Goal: Information Seeking & Learning: Check status

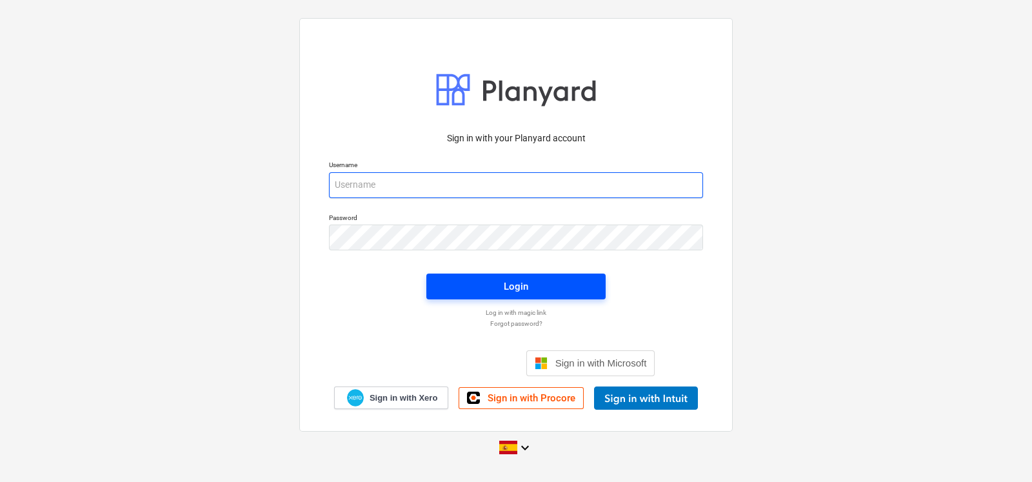
type input "[EMAIL_ADDRESS][DOMAIN_NAME]"
click at [487, 287] on span "Login" at bounding box center [516, 286] width 148 height 17
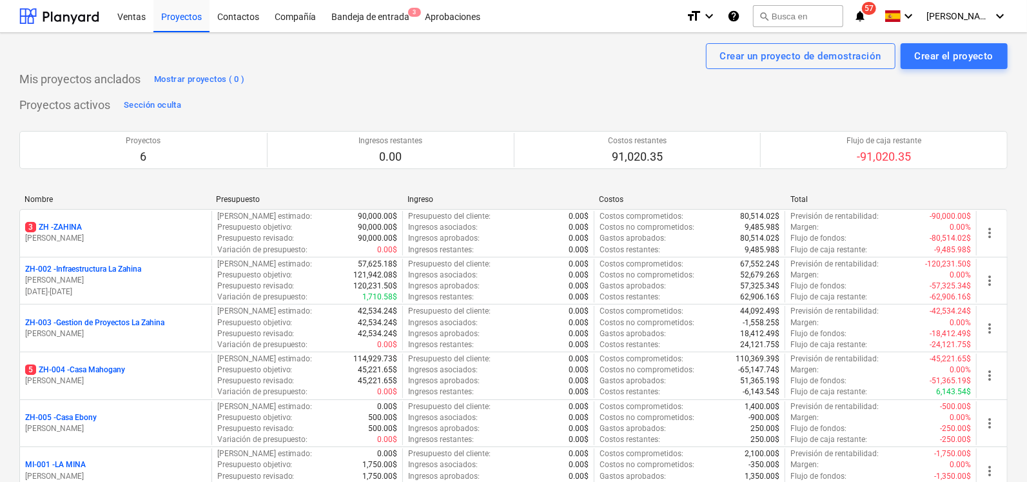
click at [486, 20] on div "Ventas Proyectos Contactos Compañía Bandeja de entrada 3 Aprobaciones" at bounding box center [393, 16] width 566 height 32
click at [477, 19] on div "Aprobaciones" at bounding box center [452, 15] width 71 height 33
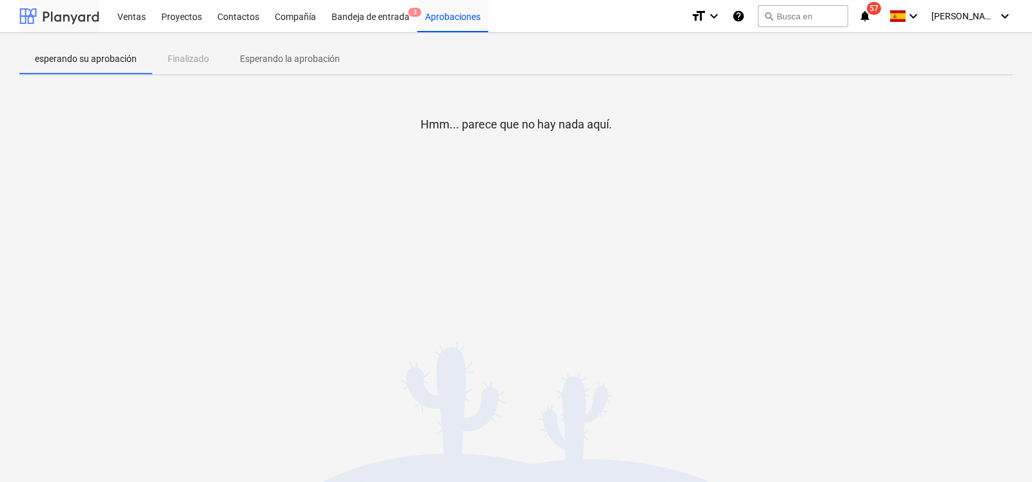
click at [80, 22] on div at bounding box center [59, 16] width 80 height 32
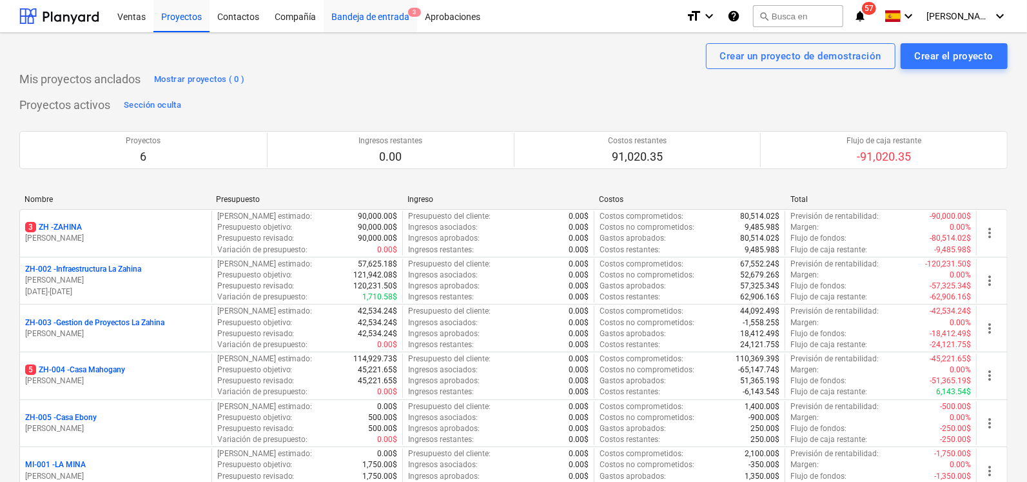
click at [393, 21] on div "Bandeja de entrada 3" at bounding box center [370, 15] width 93 height 33
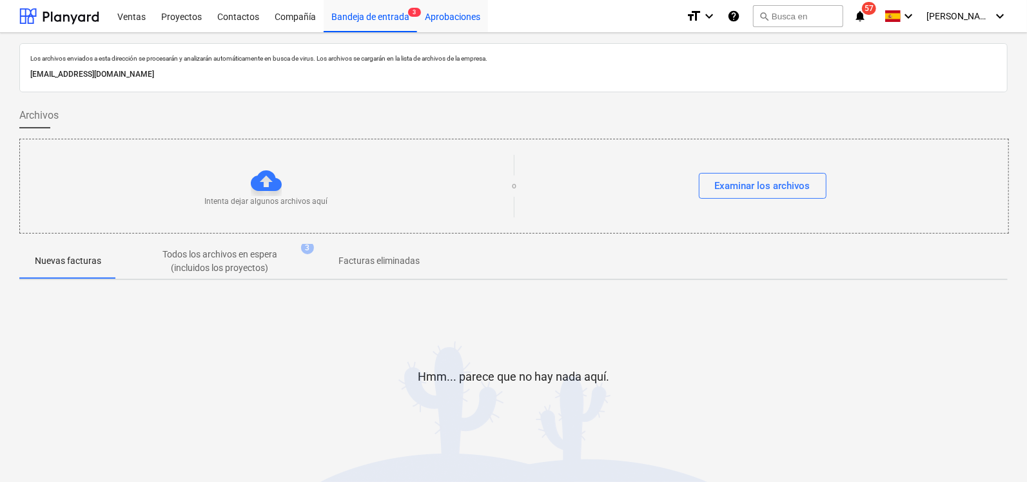
click at [452, 16] on div "Aprobaciones" at bounding box center [452, 15] width 71 height 33
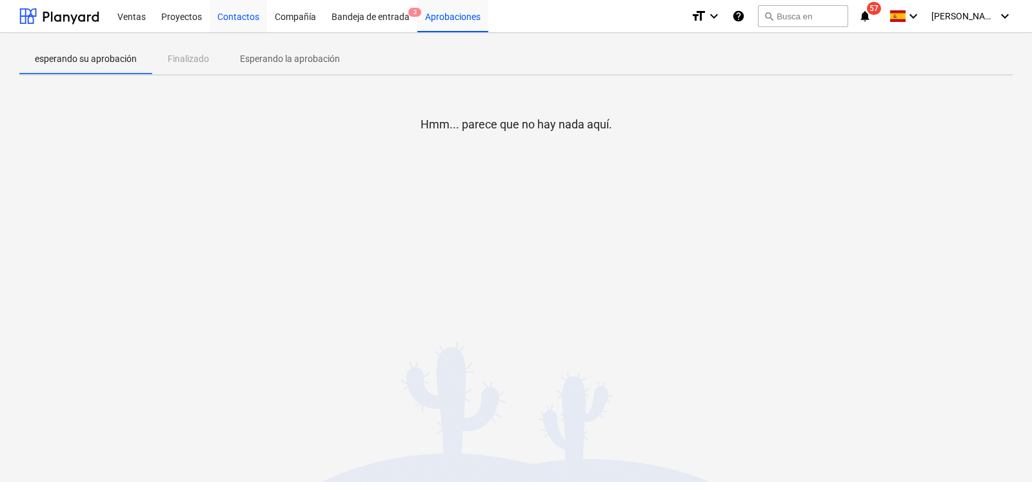
click at [219, 11] on div "Contactos" at bounding box center [238, 15] width 57 height 33
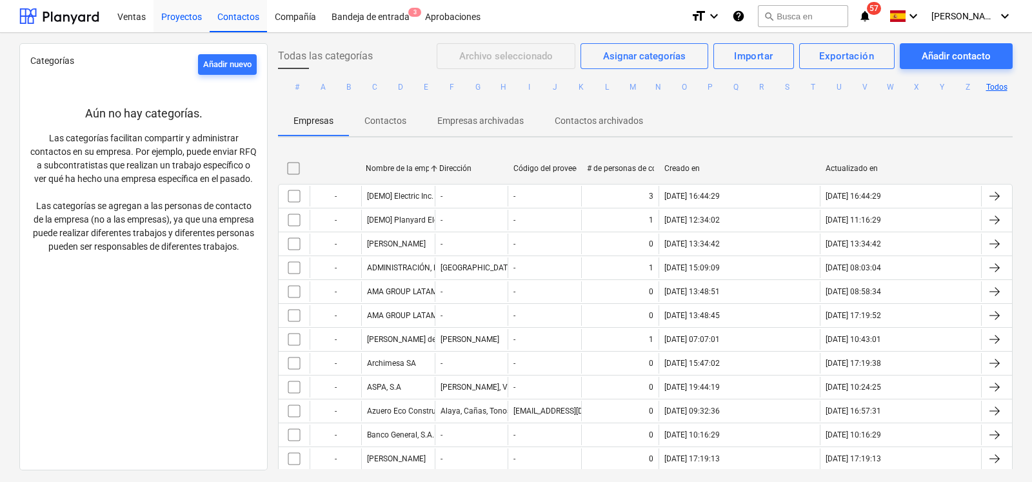
drag, startPoint x: 175, startPoint y: 20, endPoint x: 134, endPoint y: 17, distance: 40.7
click at [175, 20] on div "Proyectos" at bounding box center [181, 15] width 56 height 33
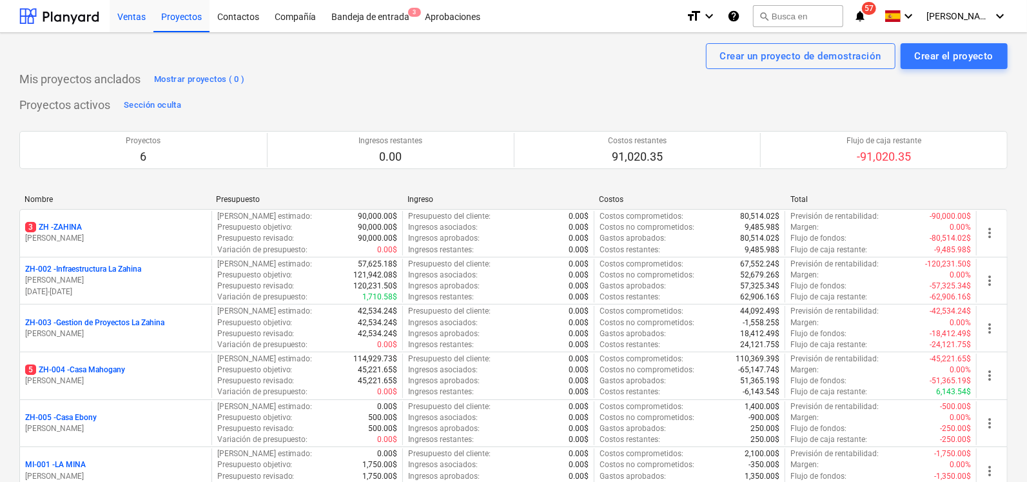
click at [132, 17] on div "Ventas" at bounding box center [132, 15] width 44 height 33
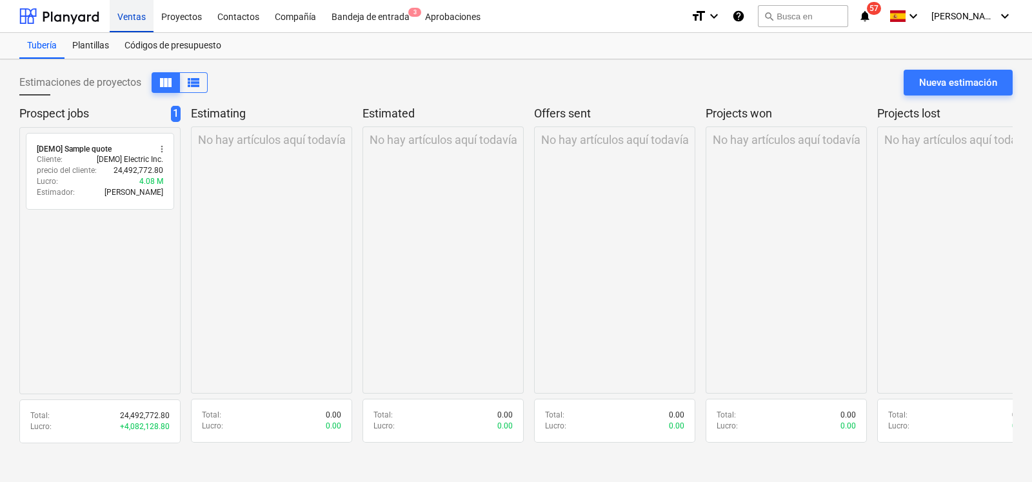
click at [132, 17] on div "Ventas" at bounding box center [132, 15] width 44 height 33
click at [81, 15] on div at bounding box center [59, 16] width 80 height 32
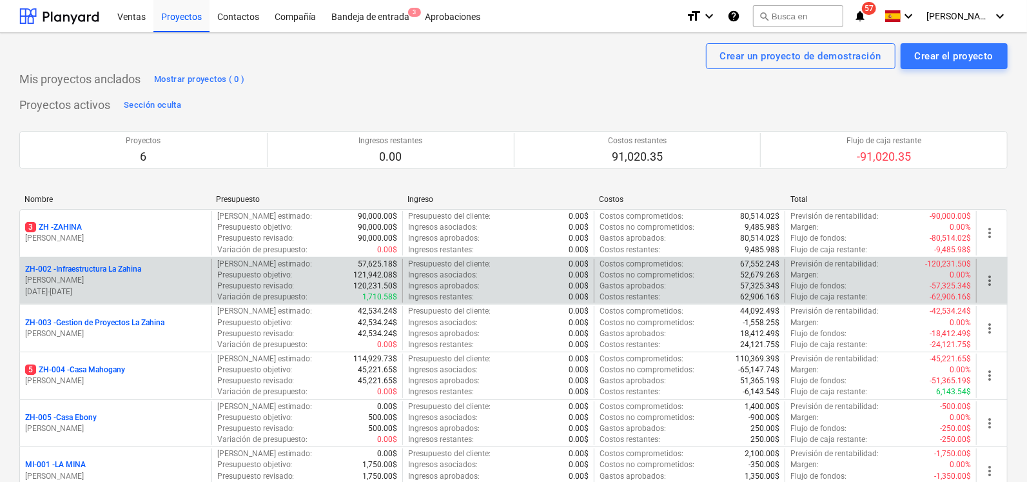
click at [113, 269] on p "ZH-002 - Infraestructura La Zahina" at bounding box center [83, 269] width 116 height 11
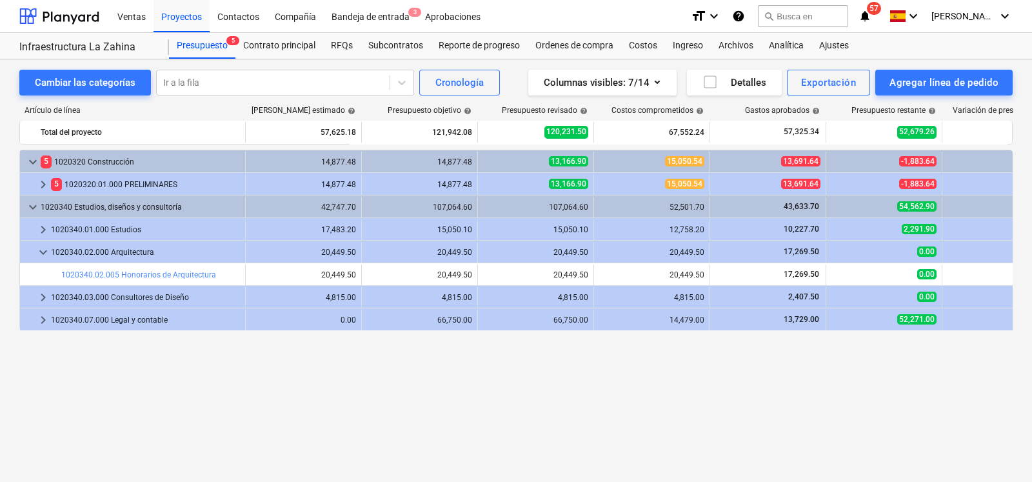
click at [221, 366] on div "keyboard_arrow_down 5 1020320 Construcción 14,877.48 14,877.48 13,166.90 15,050…" at bounding box center [515, 289] width 993 height 279
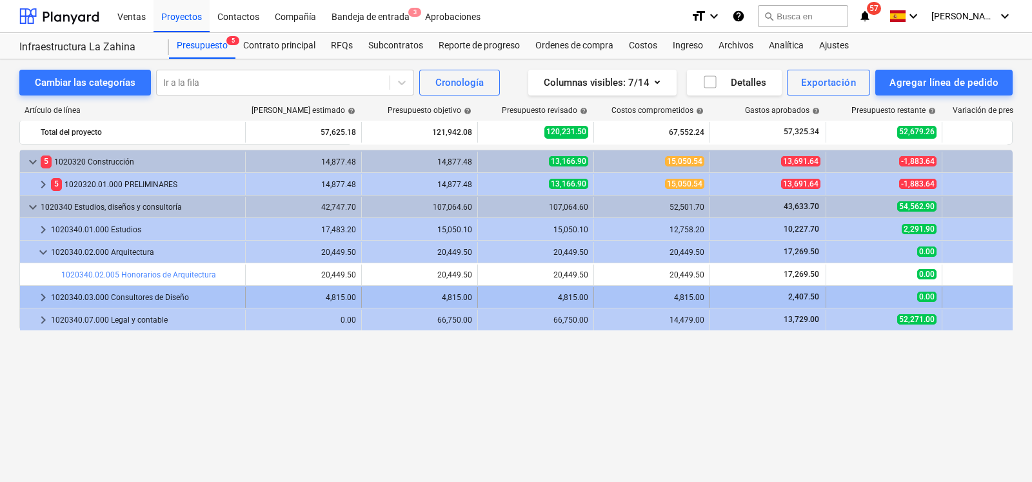
click at [42, 299] on span "keyboard_arrow_right" at bounding box center [42, 297] width 15 height 15
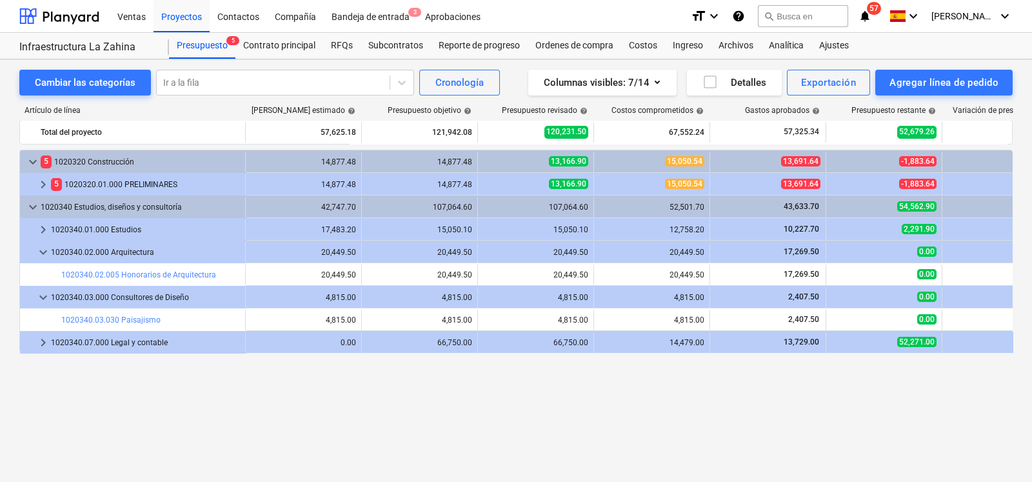
click at [42, 299] on span "keyboard_arrow_down" at bounding box center [42, 297] width 15 height 15
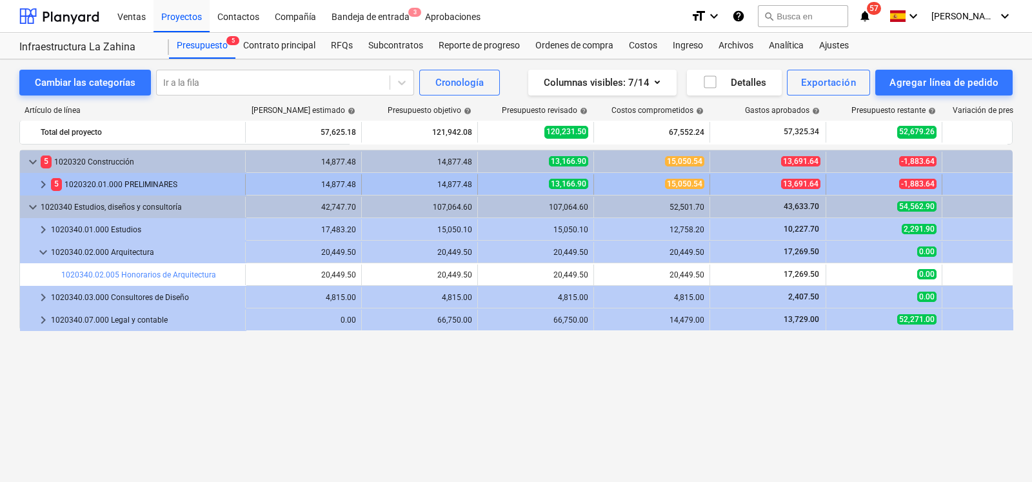
click at [39, 182] on span "keyboard_arrow_right" at bounding box center [42, 184] width 15 height 15
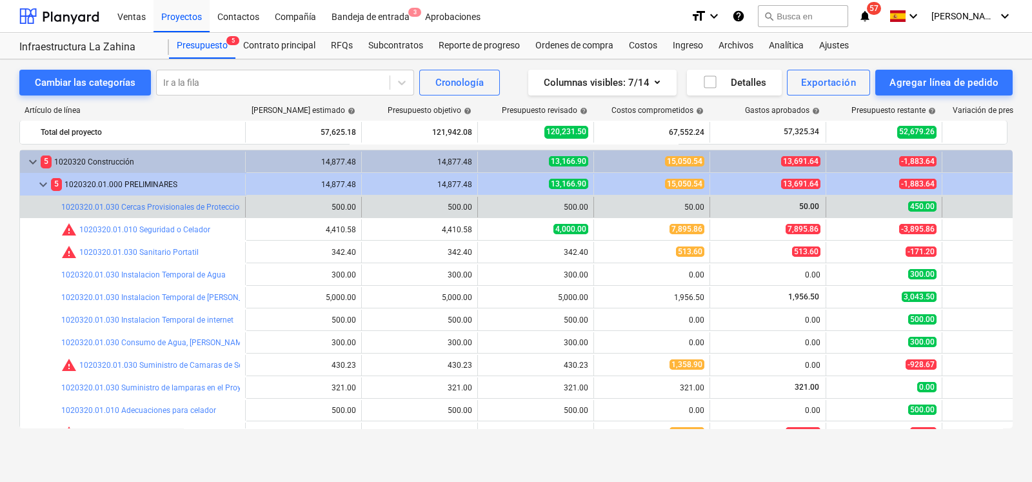
drag, startPoint x: 1007, startPoint y: 198, endPoint x: 1007, endPoint y: 215, distance: 17.4
click at [1007, 215] on div "0.00" at bounding box center [999, 207] width 105 height 21
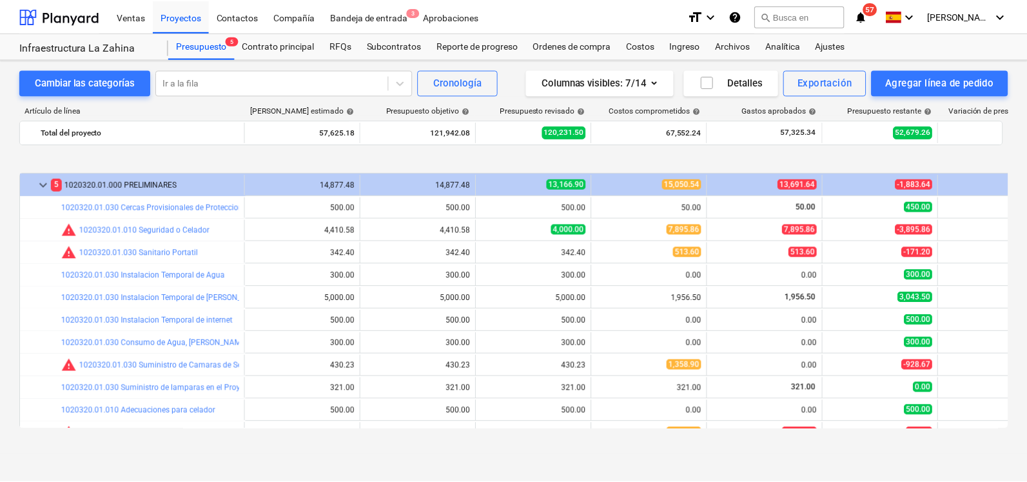
scroll to position [63, 0]
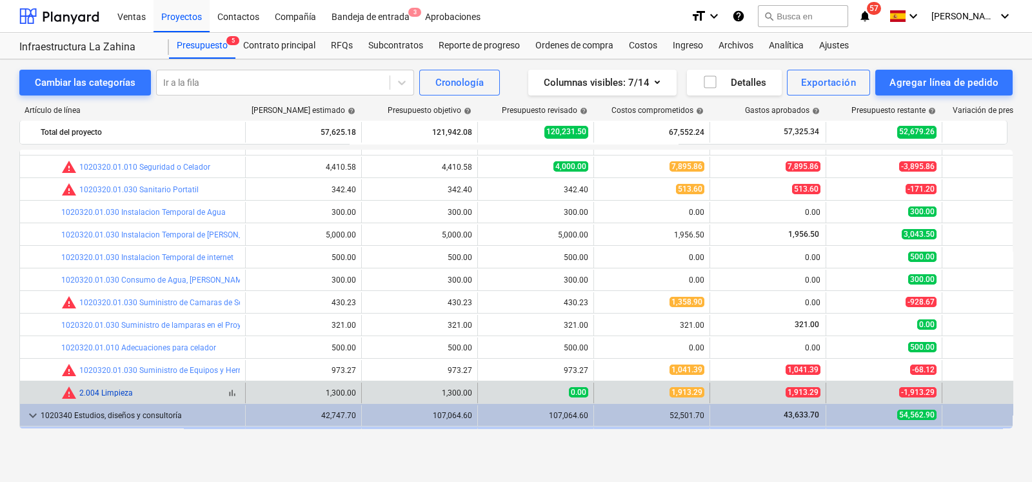
click at [112, 393] on link "2.004 Limpieza" at bounding box center [106, 392] width 54 height 9
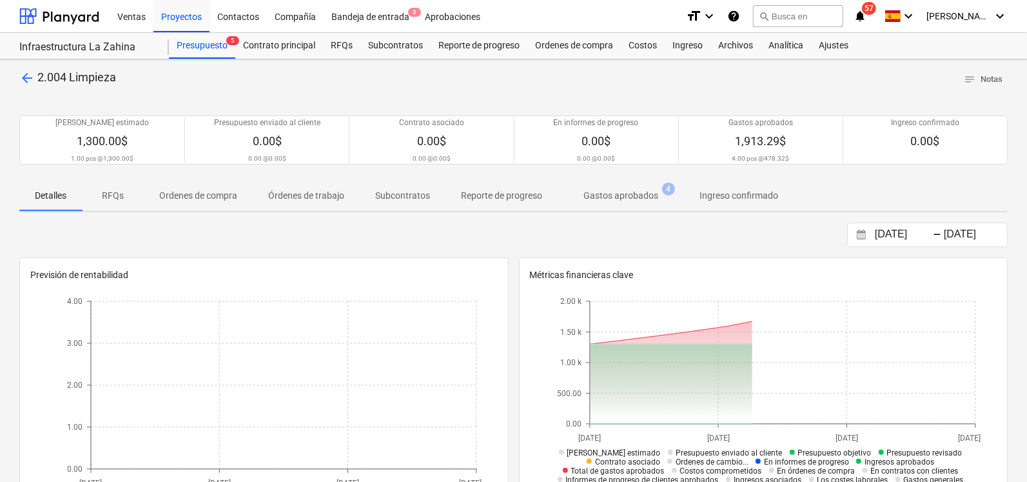
click at [596, 198] on p "Gastos aprobados" at bounding box center [621, 196] width 75 height 14
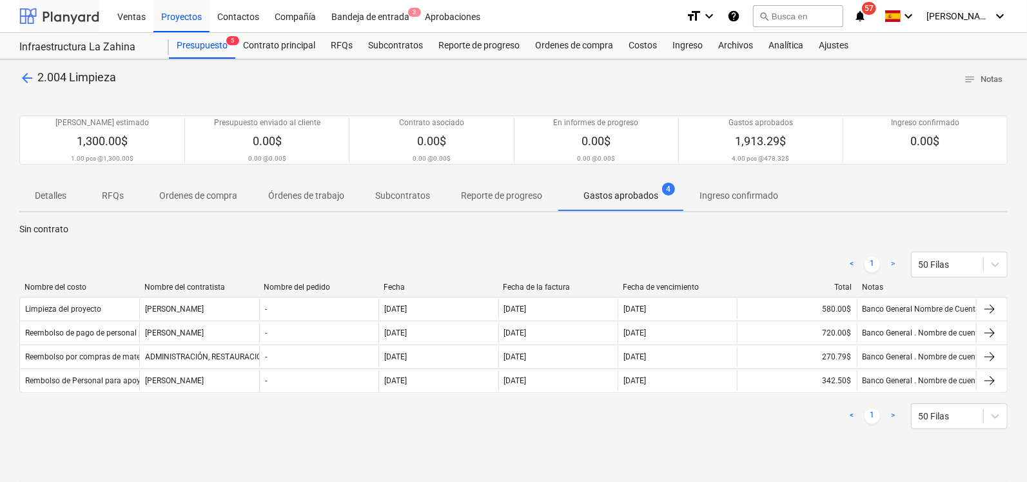
click at [77, 13] on div at bounding box center [59, 16] width 80 height 32
